Goal: Information Seeking & Learning: Learn about a topic

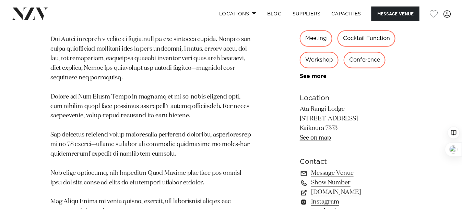
scroll to position [457, 0]
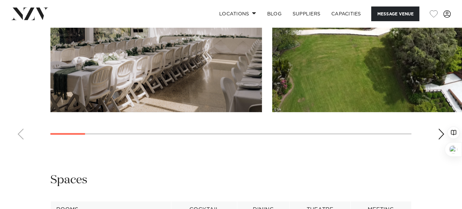
scroll to position [777, 0]
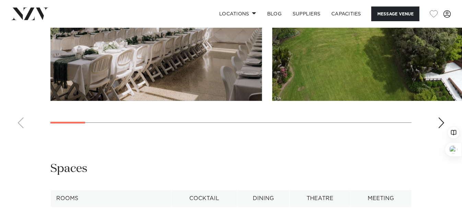
click at [441, 123] on div "Next slide" at bounding box center [441, 123] width 7 height 11
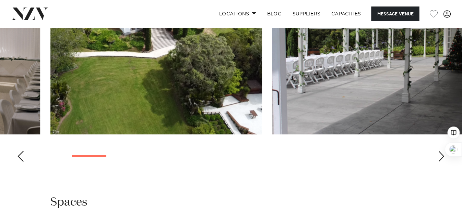
scroll to position [731, 0]
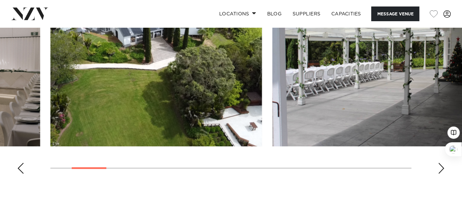
click at [441, 167] on div "Next slide" at bounding box center [441, 168] width 7 height 11
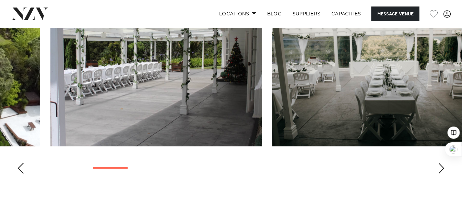
click at [441, 167] on div "Next slide" at bounding box center [441, 168] width 7 height 11
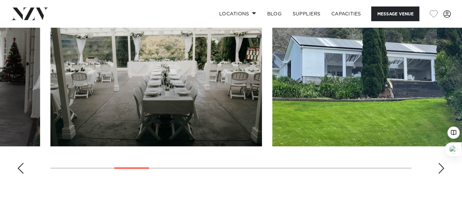
click at [441, 167] on div "Next slide" at bounding box center [441, 168] width 7 height 11
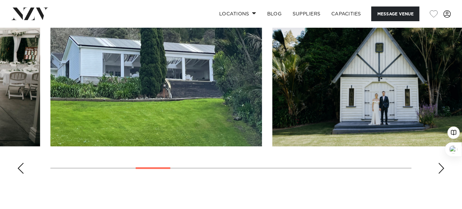
click at [441, 167] on div "Next slide" at bounding box center [441, 168] width 7 height 11
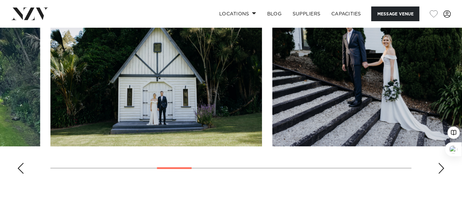
click at [441, 167] on div "Next slide" at bounding box center [441, 168] width 7 height 11
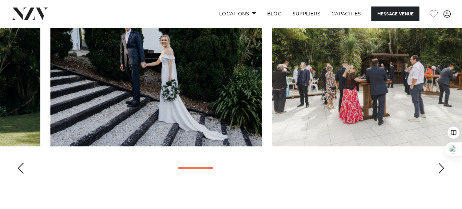
click at [441, 167] on div "Next slide" at bounding box center [441, 168] width 7 height 11
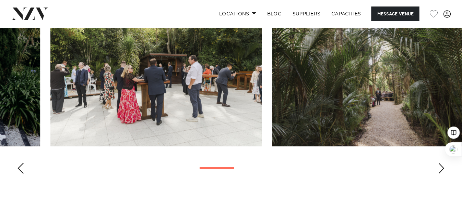
click at [441, 167] on div "Next slide" at bounding box center [441, 168] width 7 height 11
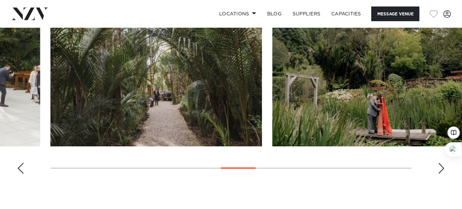
click at [441, 167] on div "Next slide" at bounding box center [441, 168] width 7 height 11
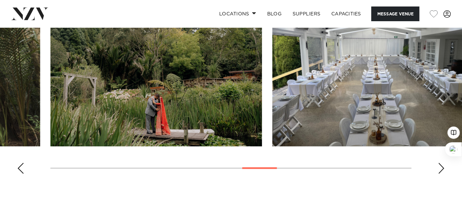
click at [441, 167] on div "Next slide" at bounding box center [441, 168] width 7 height 11
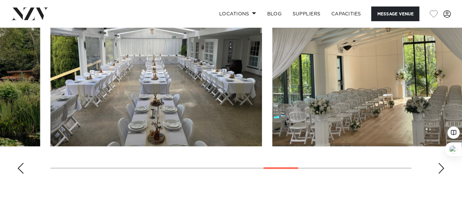
click at [440, 167] on div "Next slide" at bounding box center [441, 168] width 7 height 11
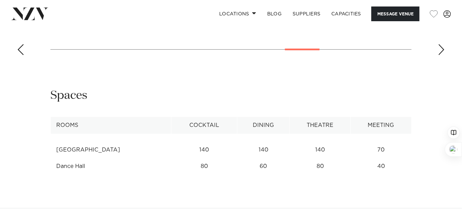
scroll to position [777, 0]
